Goal: Information Seeking & Learning: Learn about a topic

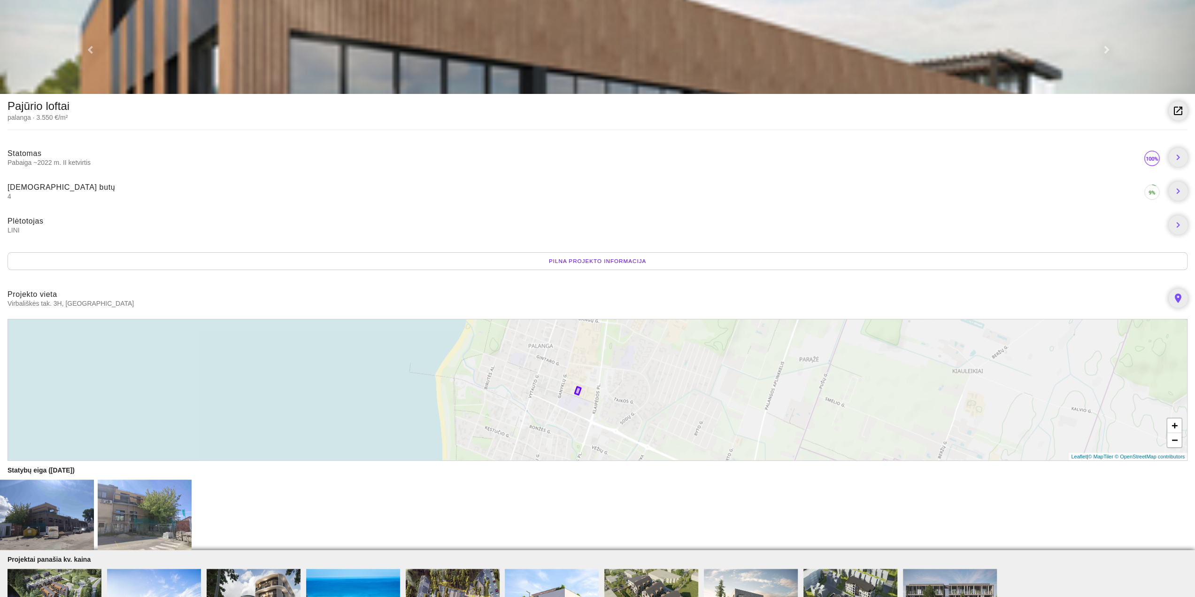
drag, startPoint x: 712, startPoint y: 378, endPoint x: 691, endPoint y: 380, distance: 21.2
click at [691, 380] on div "+ − Leaflet | © MapTiler © OpenStreetMap contributors" at bounding box center [598, 390] width 1180 height 142
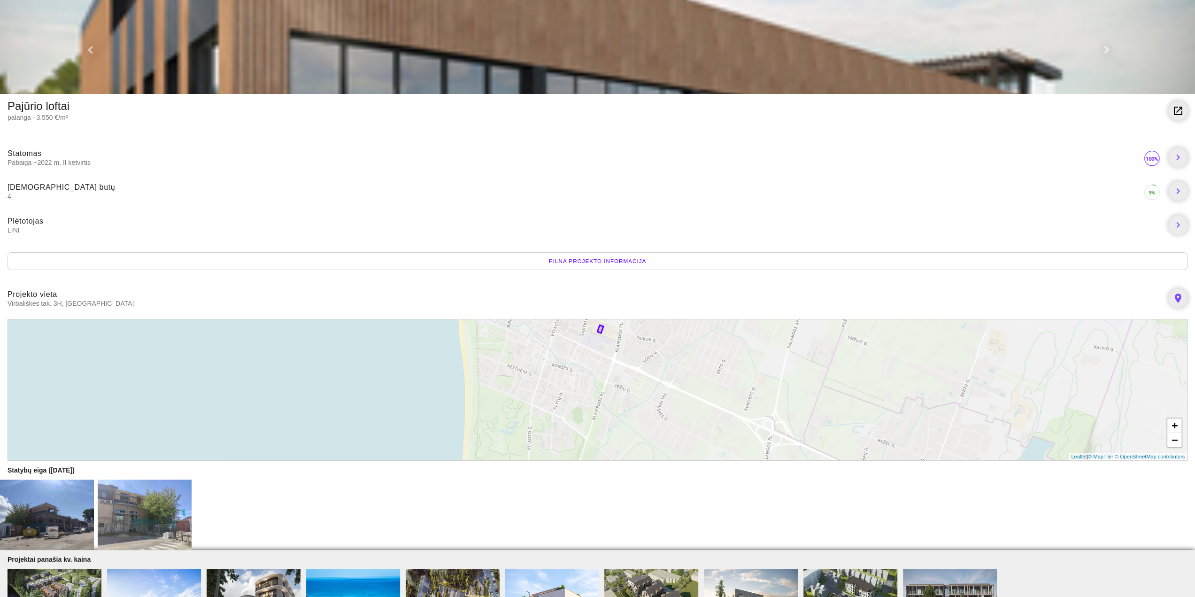
drag, startPoint x: 632, startPoint y: 441, endPoint x: 656, endPoint y: 379, distance: 66.7
click at [656, 379] on div "+ − Leaflet | © MapTiler © OpenStreetMap contributors" at bounding box center [598, 390] width 1180 height 142
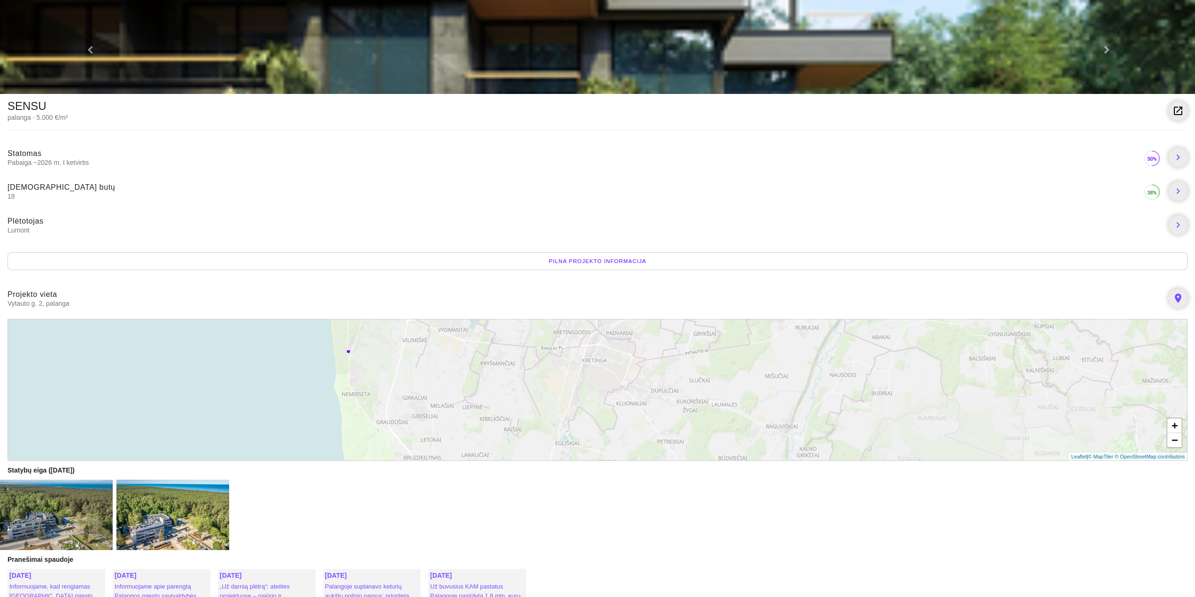
click at [636, 259] on div "Pilna projekto informacija" at bounding box center [598, 261] width 1180 height 18
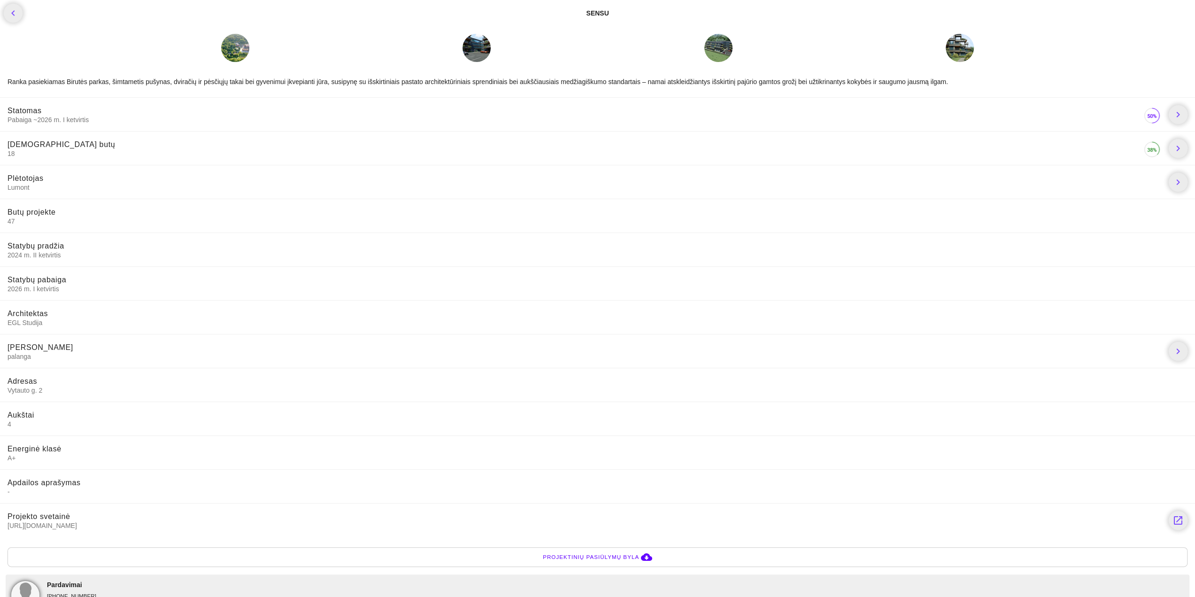
click at [599, 559] on span "Projektinių pasiūlymų byla" at bounding box center [591, 556] width 96 height 9
